Goal: Task Accomplishment & Management: Use online tool/utility

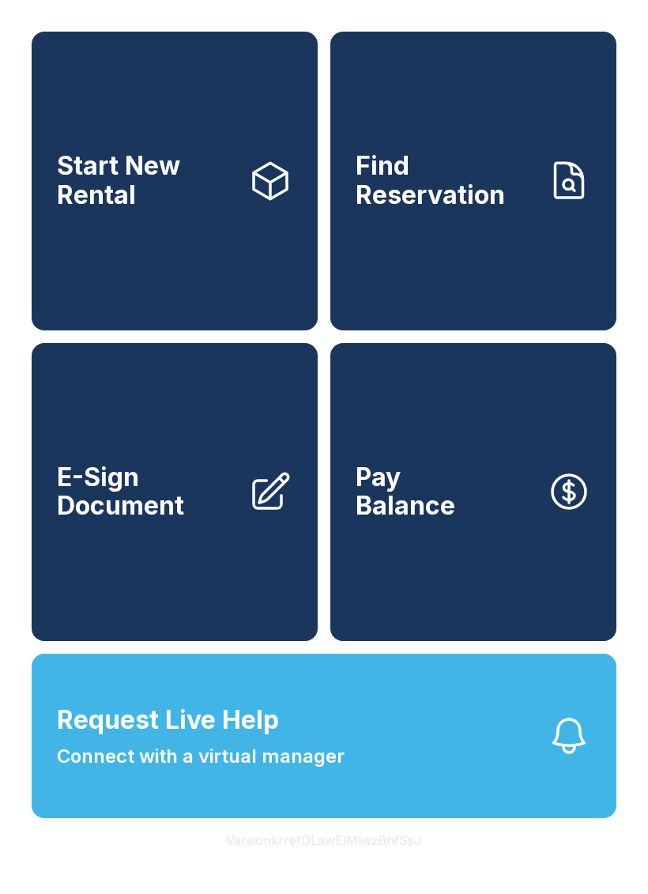
scroll to position [19, 0]
click at [474, 167] on span "Find Reservation" at bounding box center [445, 181] width 179 height 58
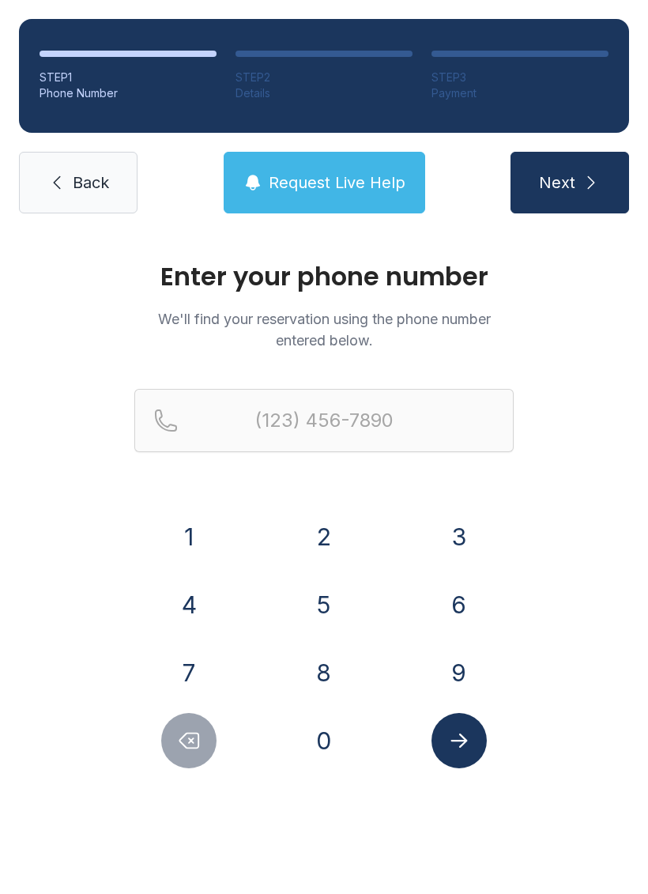
click at [215, 609] on button "4" at bounding box center [188, 604] width 55 height 55
click at [326, 746] on button "0" at bounding box center [324, 740] width 55 height 55
click at [345, 607] on button "5" at bounding box center [324, 604] width 55 height 55
click at [334, 682] on button "8" at bounding box center [324, 672] width 55 height 55
click at [342, 594] on button "5" at bounding box center [324, 604] width 55 height 55
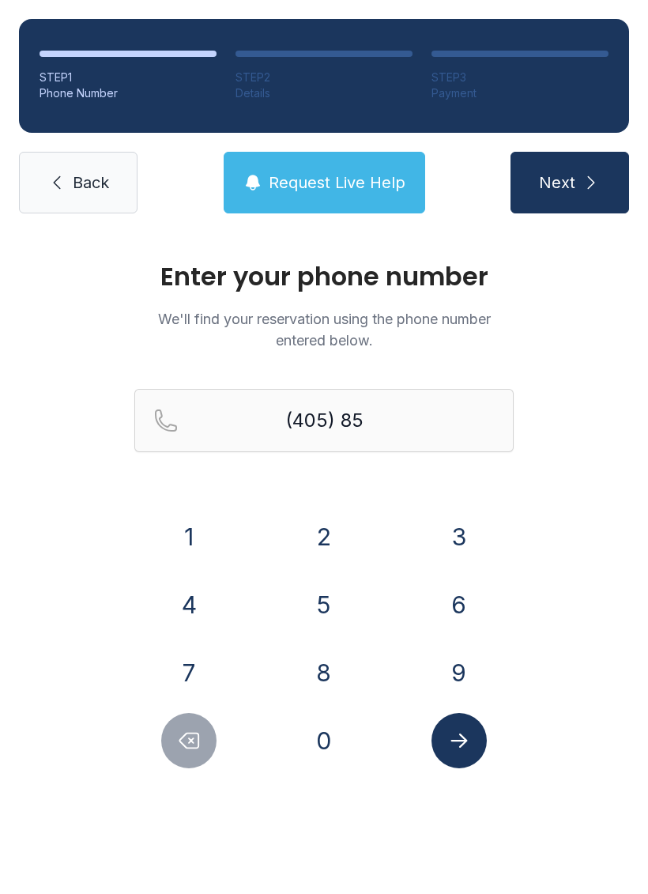
click at [326, 756] on button "0" at bounding box center [324, 740] width 55 height 55
click at [348, 527] on button "2" at bounding box center [324, 536] width 55 height 55
click at [201, 611] on button "4" at bounding box center [188, 604] width 55 height 55
click at [309, 617] on button "5" at bounding box center [324, 604] width 55 height 55
click at [308, 617] on button "5" at bounding box center [324, 604] width 55 height 55
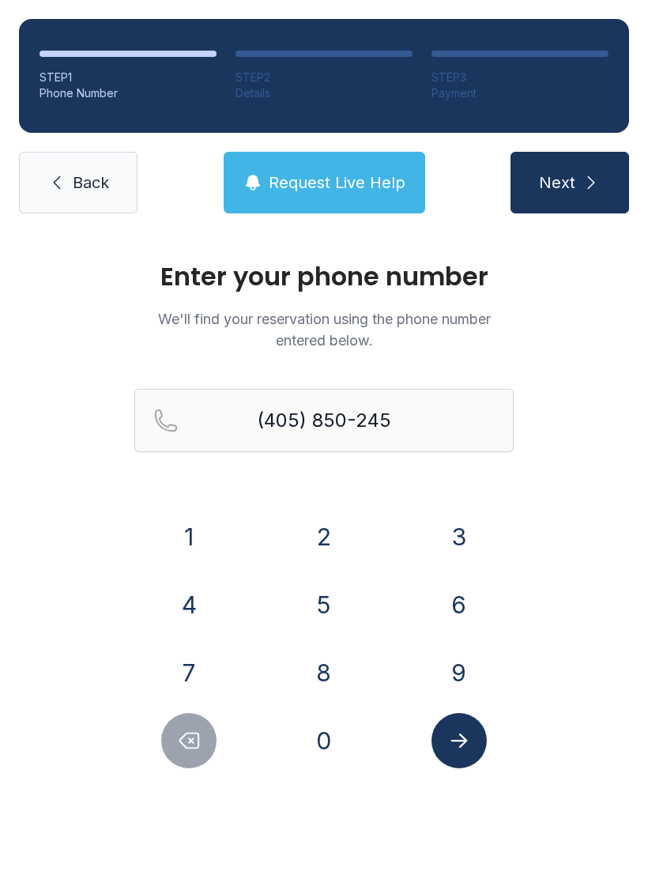
type input "[PHONE_NUMBER]"
click at [461, 742] on icon "Submit lookup form" at bounding box center [459, 741] width 17 height 14
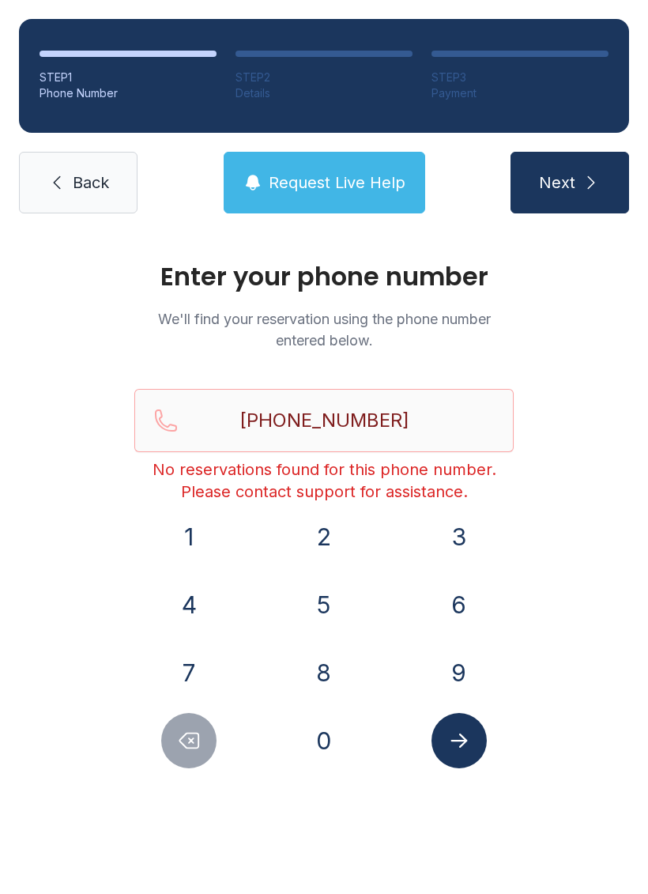
click at [571, 201] on button "Next" at bounding box center [570, 183] width 119 height 62
click at [110, 180] on link "Back" at bounding box center [78, 183] width 119 height 62
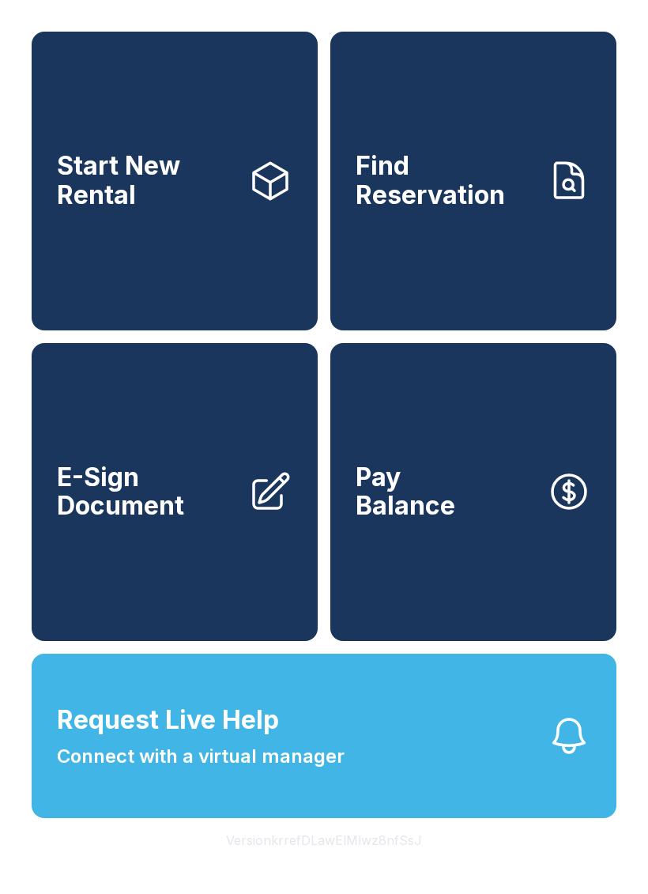
click at [161, 498] on span "E-Sign Document" at bounding box center [146, 492] width 179 height 58
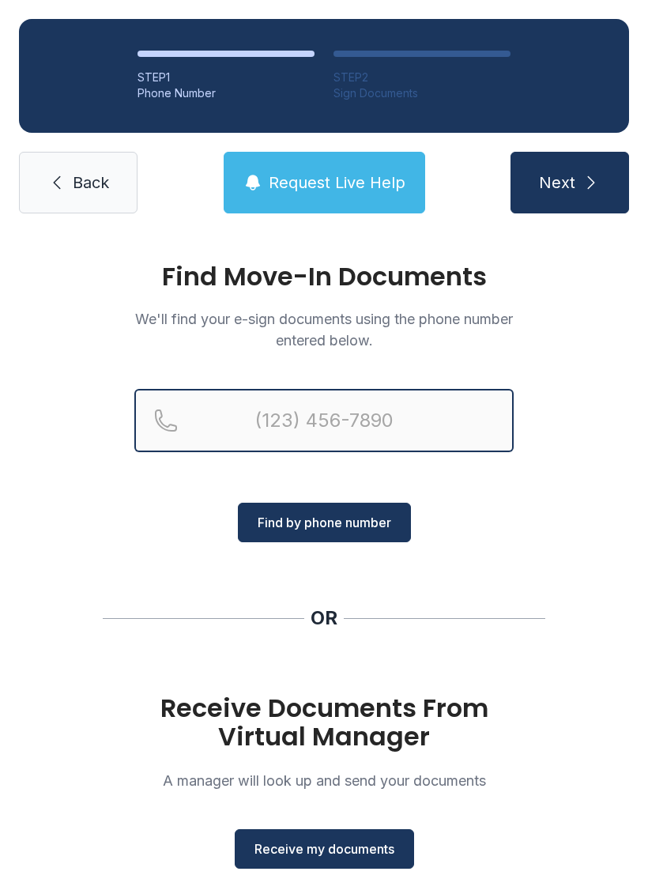
click at [323, 410] on input "Reservation phone number" at bounding box center [324, 420] width 380 height 63
type input "[PHONE_NUMBER]"
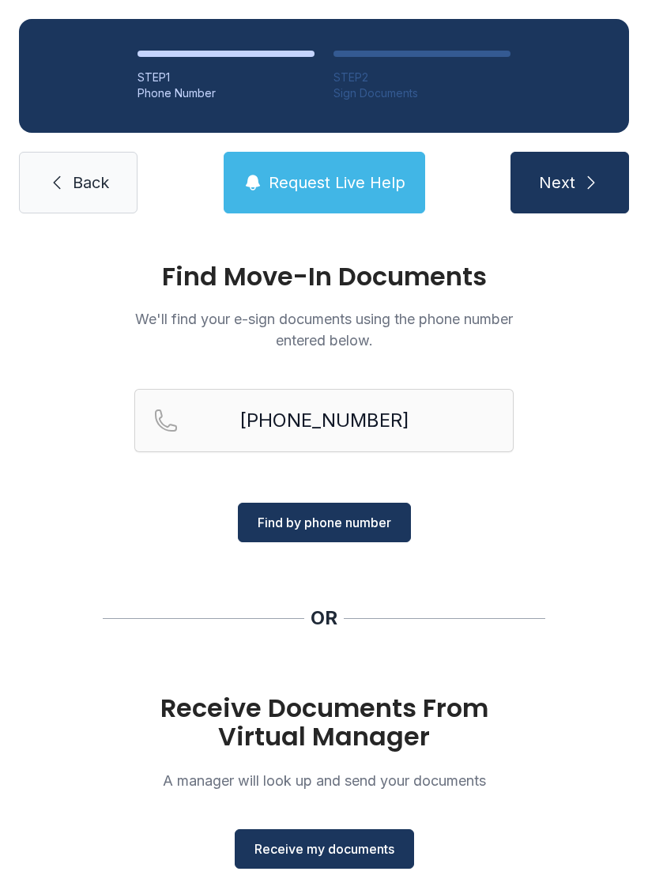
click at [349, 523] on span "Find by phone number" at bounding box center [325, 522] width 134 height 19
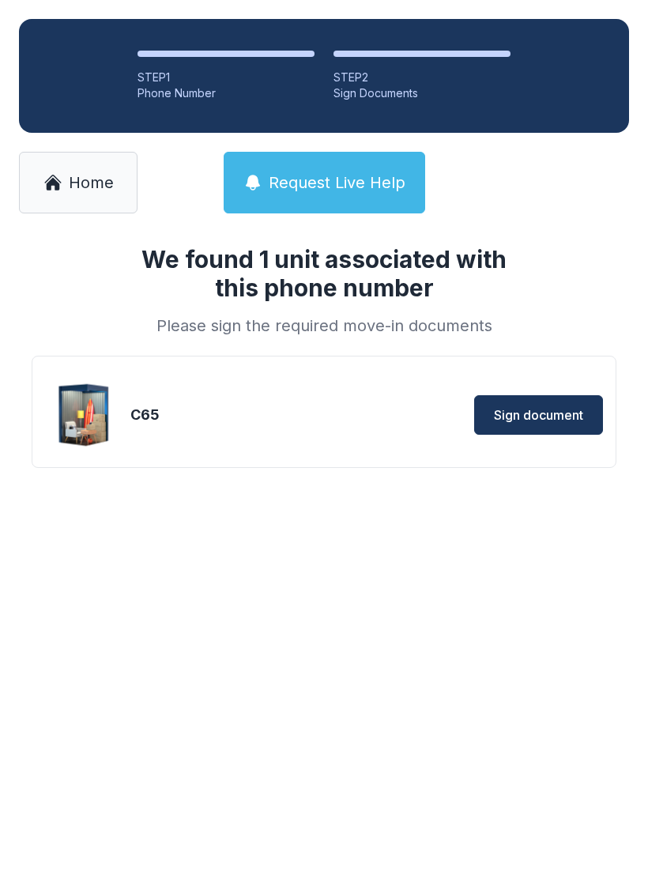
click at [522, 424] on span "Sign document" at bounding box center [538, 415] width 89 height 19
